Goal: Information Seeking & Learning: Learn about a topic

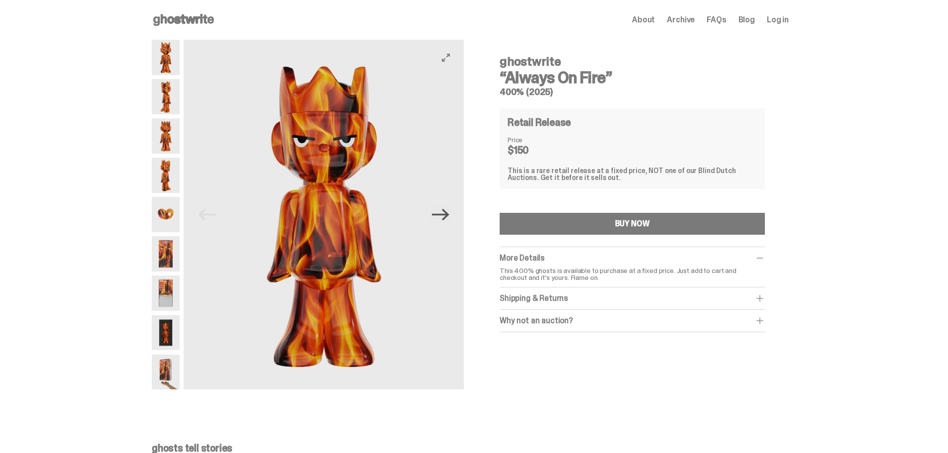
click at [449, 217] on icon "Next" at bounding box center [440, 214] width 17 height 17
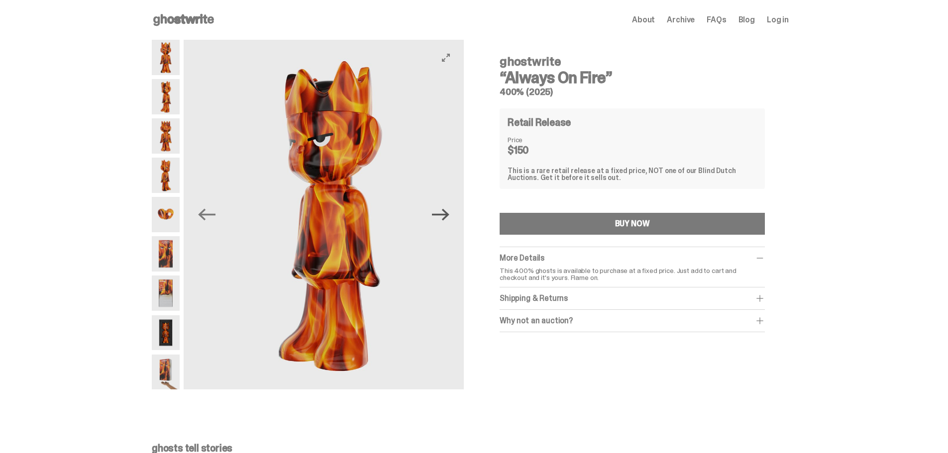
click at [449, 217] on icon "Next" at bounding box center [440, 214] width 17 height 17
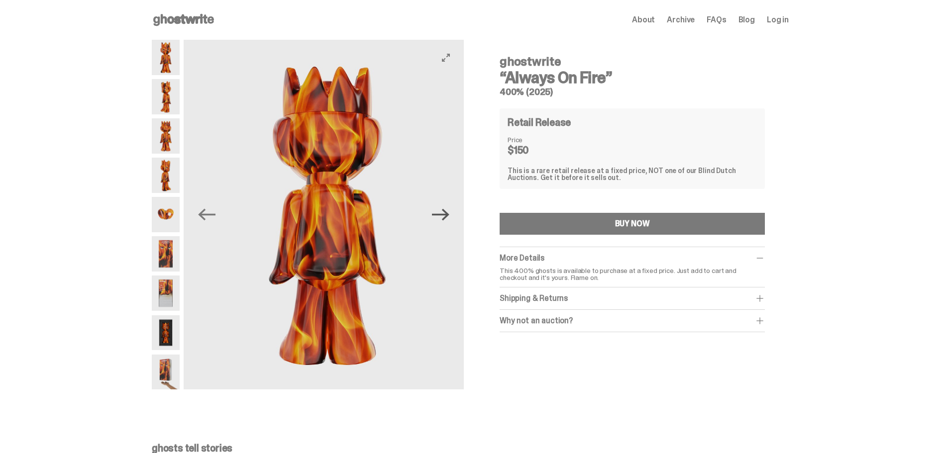
click at [449, 217] on icon "Next" at bounding box center [440, 214] width 17 height 17
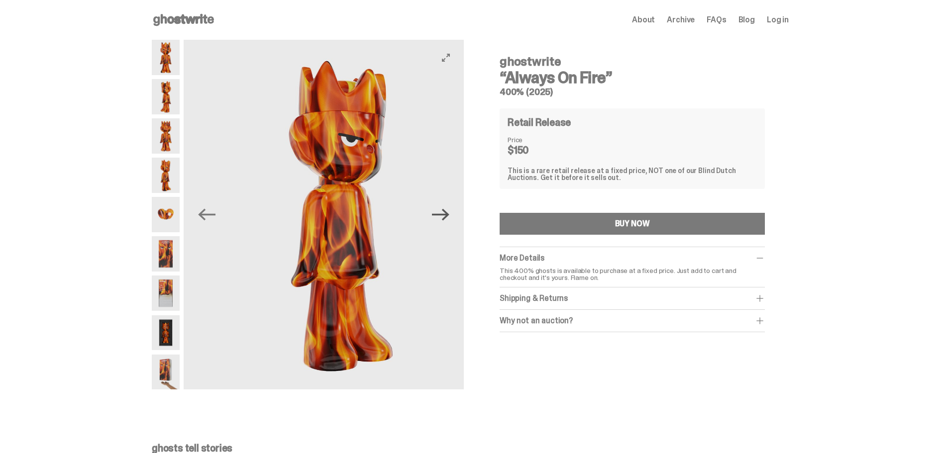
click at [449, 217] on icon "Next" at bounding box center [440, 214] width 17 height 17
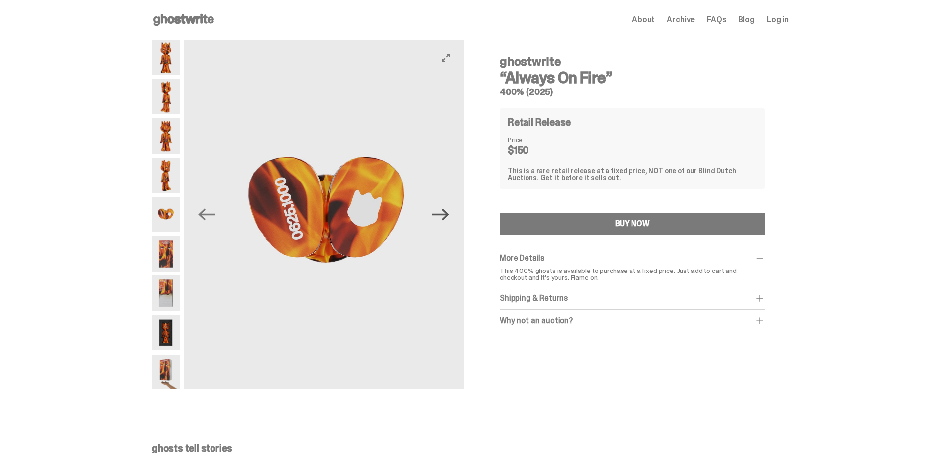
click at [449, 217] on icon "Next" at bounding box center [440, 214] width 17 height 17
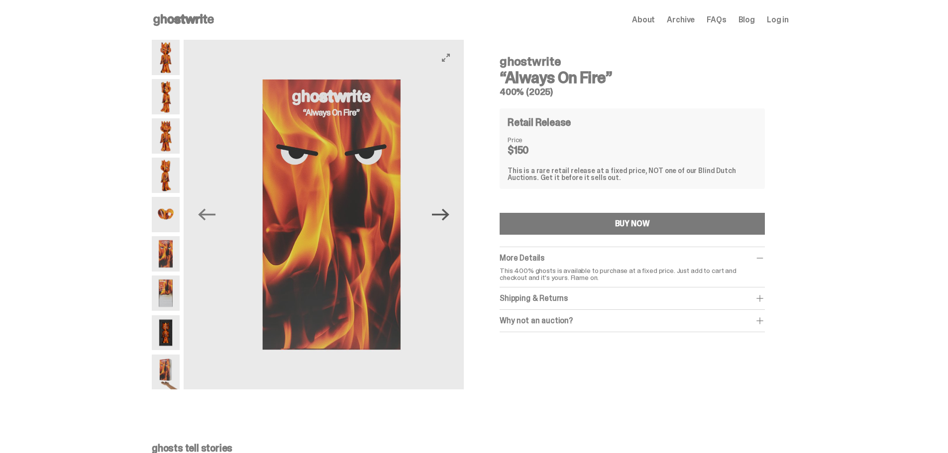
click at [449, 217] on icon "Next" at bounding box center [440, 214] width 17 height 17
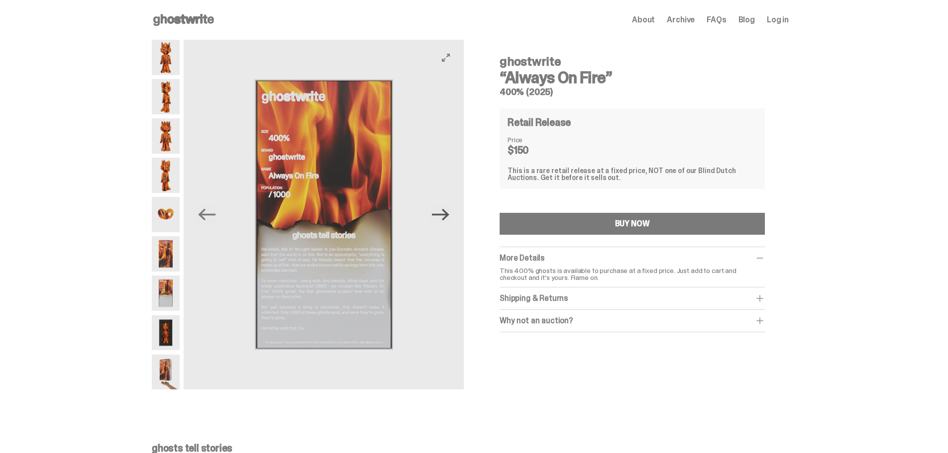
click at [449, 217] on icon "Next" at bounding box center [440, 214] width 17 height 17
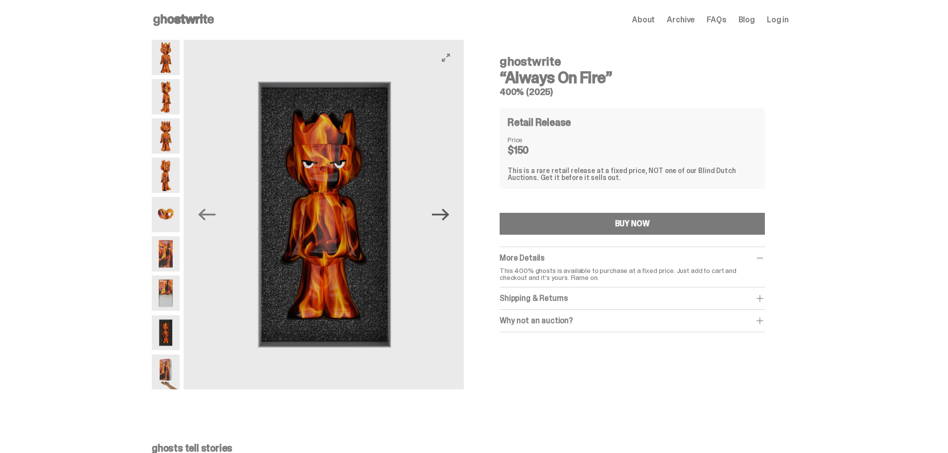
click at [449, 217] on icon "Next" at bounding box center [440, 214] width 17 height 17
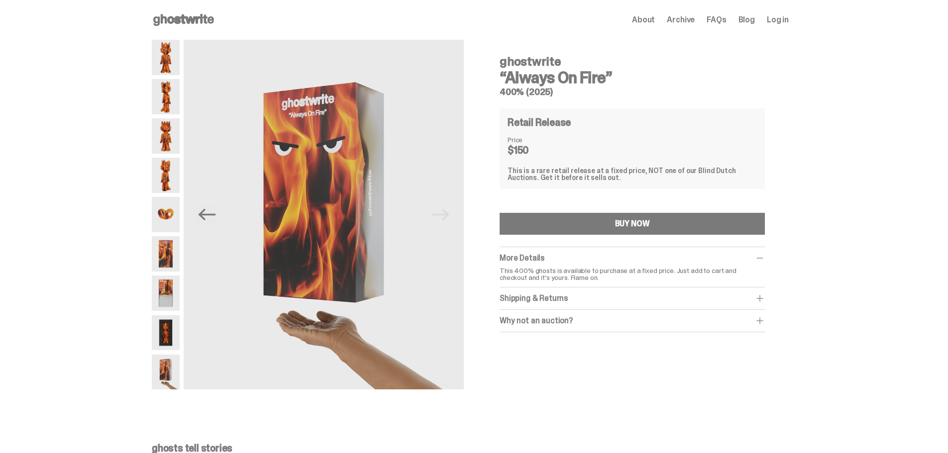
click at [589, 321] on div "Why not an auction?" at bounding box center [631, 321] width 265 height 10
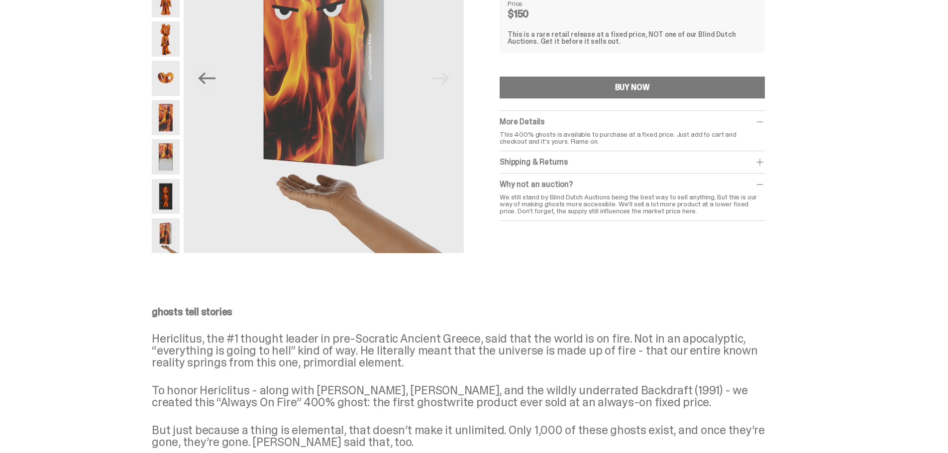
scroll to position [49, 0]
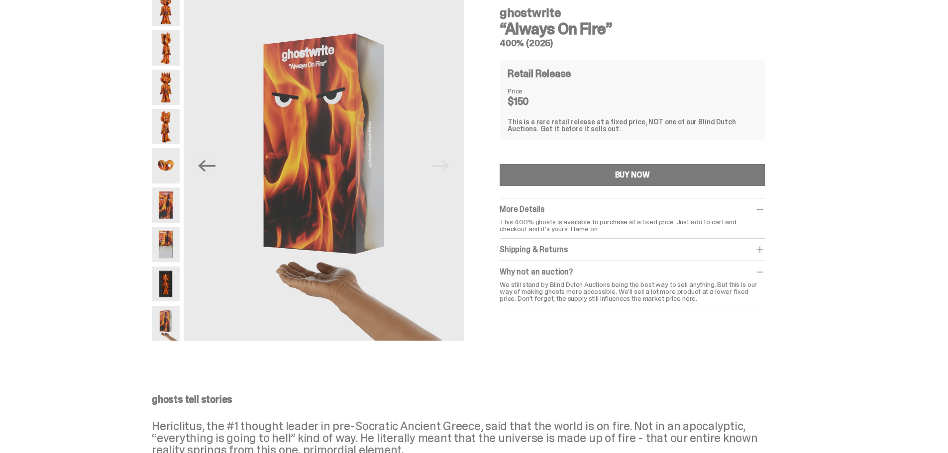
click at [725, 219] on p "This 400% ghosts is available to purchase at a fixed price. Just add to cart an…" at bounding box center [631, 225] width 265 height 14
click at [755, 214] on div "More Details" at bounding box center [631, 209] width 265 height 10
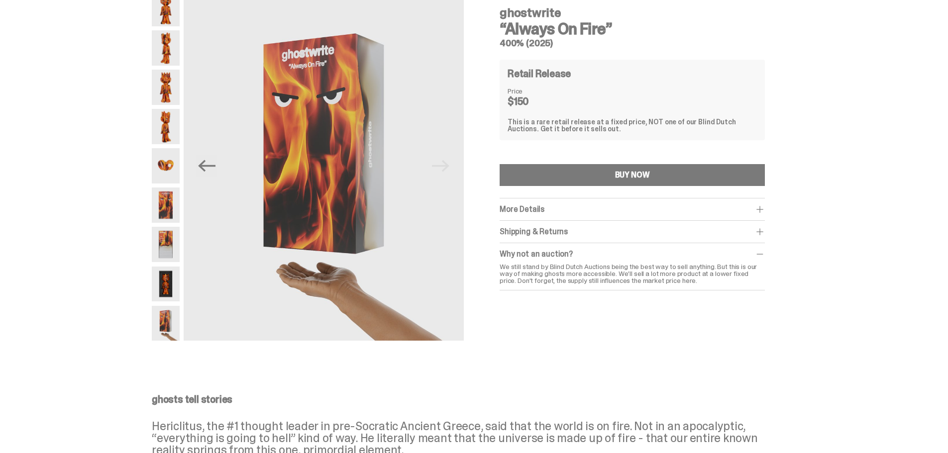
click at [755, 214] on div "More Details" at bounding box center [631, 209] width 265 height 10
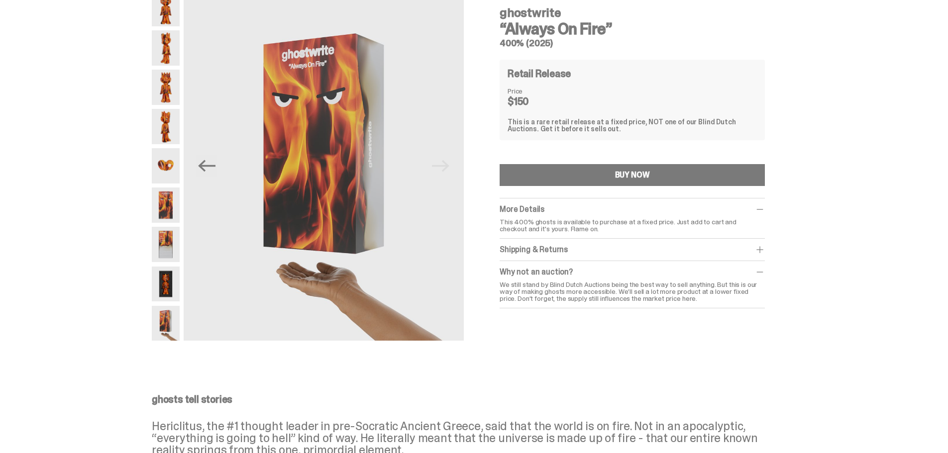
click at [740, 242] on div "Shipping & Returns $20 shipping fee per item. 1-2 Weeks Shipping. No returns. F…" at bounding box center [631, 250] width 265 height 22
click at [771, 252] on div "ghostwrite “Always On Fire” 400% (2025) Retail Release Price $150 This is a rar…" at bounding box center [631, 159] width 313 height 336
click at [762, 251] on span at bounding box center [760, 250] width 10 height 10
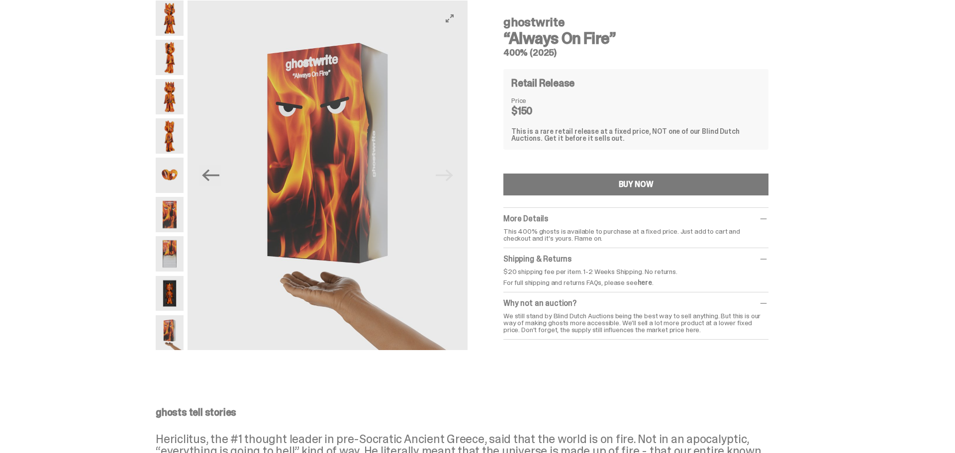
scroll to position [0, 0]
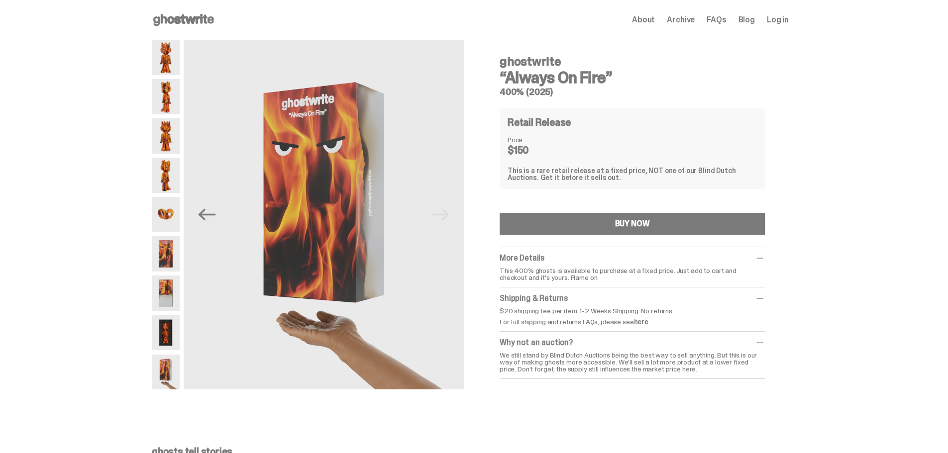
click at [653, 17] on span "About" at bounding box center [643, 20] width 23 height 8
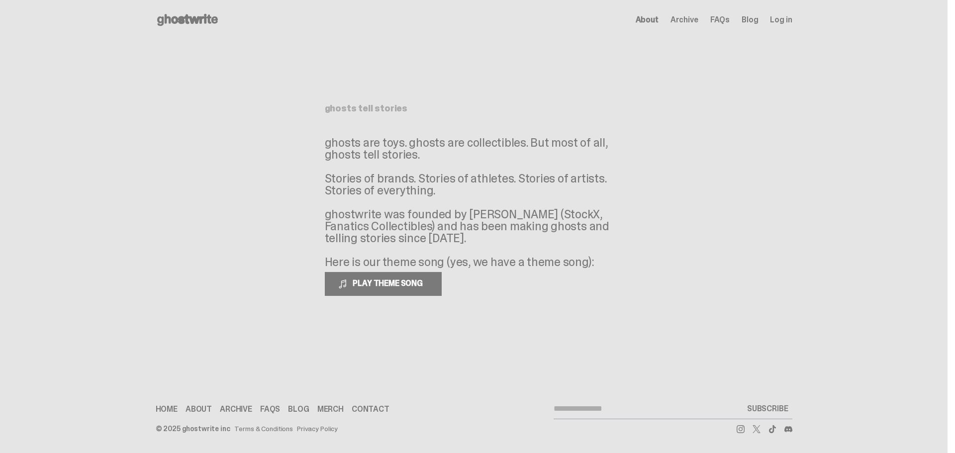
click at [209, 410] on link "About" at bounding box center [199, 409] width 26 height 8
click at [325, 411] on link "Merch" at bounding box center [330, 409] width 26 height 8
